Goal: Transaction & Acquisition: Purchase product/service

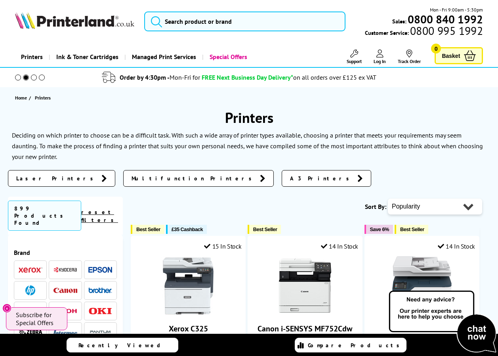
click at [444, 212] on select "Popularity Rating Price - Low to High Price - High to Low Running Costs - Low t…" at bounding box center [435, 207] width 94 height 16
select select "Price Ascending"
click at [388, 199] on select "Popularity Rating Price - Low to High Price - High to Low Running Costs - Low t…" at bounding box center [435, 207] width 94 height 16
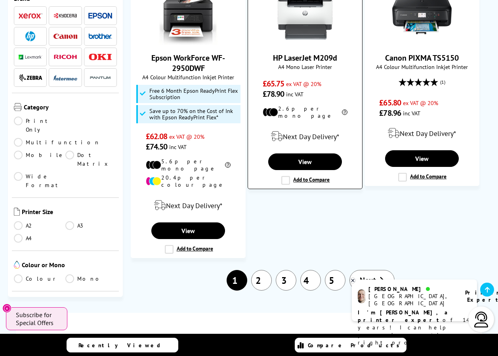
scroll to position [1189, 0]
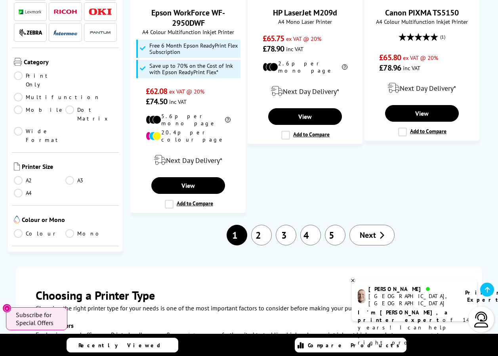
click at [260, 225] on link "2" at bounding box center [261, 235] width 21 height 21
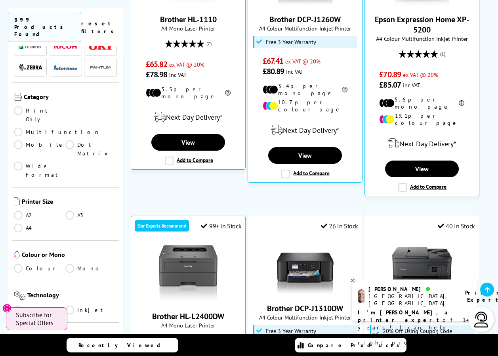
scroll to position [79, 0]
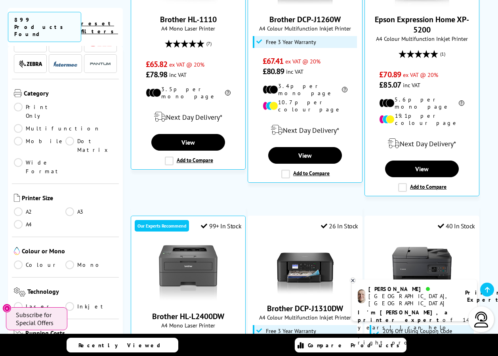
click at [21, 103] on link "Print Only" at bounding box center [40, 111] width 52 height 17
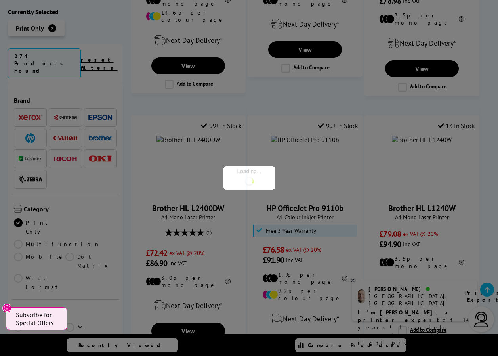
scroll to position [79, 0]
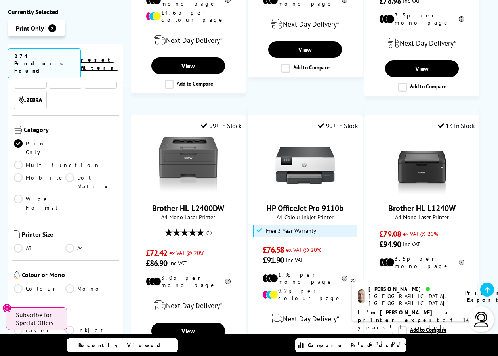
click at [71, 244] on link "A4" at bounding box center [91, 248] width 52 height 9
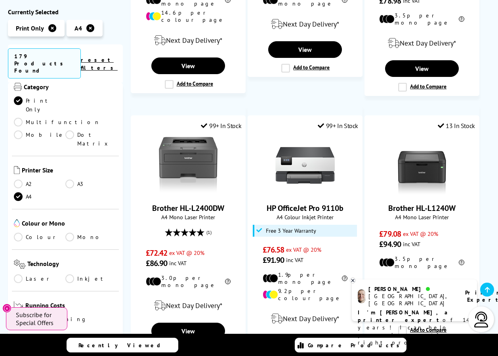
scroll to position [119, 0]
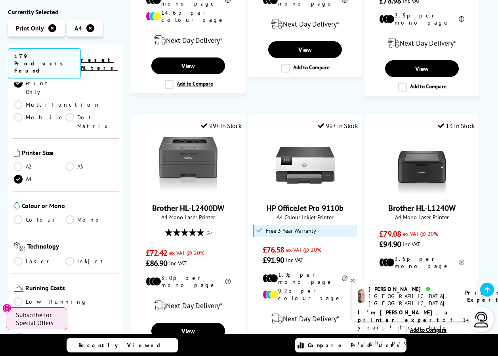
click at [21, 257] on link "Laser" at bounding box center [40, 261] width 52 height 9
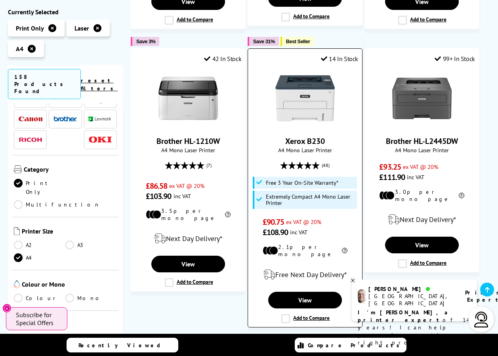
scroll to position [634, 0]
